Goal: Information Seeking & Learning: Learn about a topic

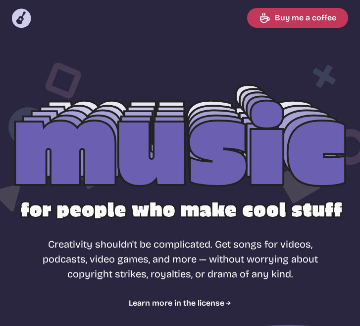
select select "most popular"
click at [22, 20] on icon "Music for Makers logo" at bounding box center [22, 18] width 20 height 20
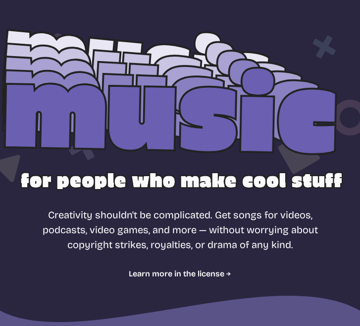
scroll to position [39, 0]
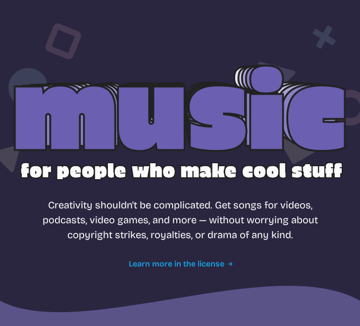
click at [177, 258] on link "Learn more in the license" at bounding box center [180, 264] width 103 height 12
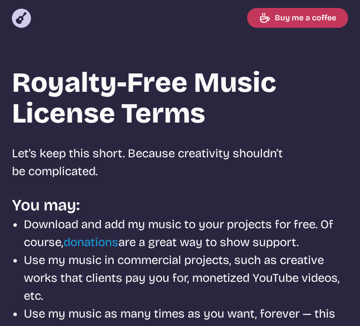
click at [19, 14] on icon at bounding box center [21, 18] width 22 height 22
select select "most popular"
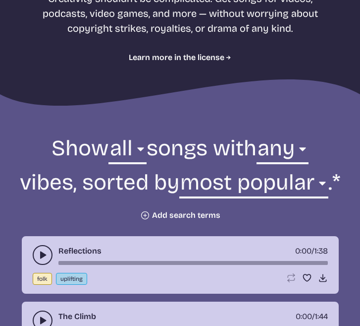
scroll to position [247, 0]
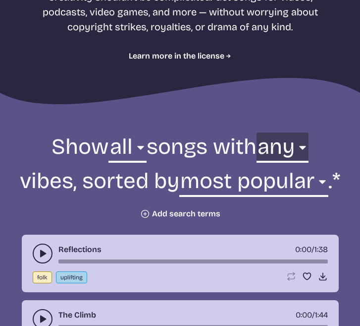
select select "upbeat"
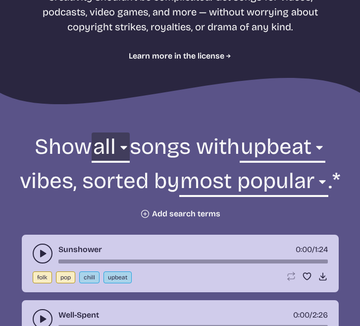
select select "pop"
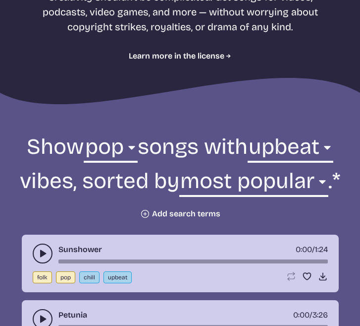
click at [43, 256] on icon "play-pause toggle" at bounding box center [43, 253] width 10 height 10
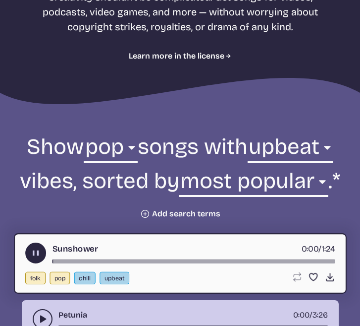
scroll to position [252, 0]
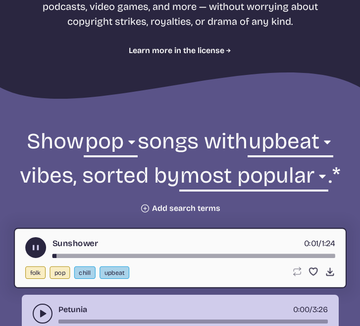
click at [40, 245] on icon "play-pause toggle" at bounding box center [35, 247] width 10 height 10
